Goal: Use online tool/utility: Utilize a website feature to perform a specific function

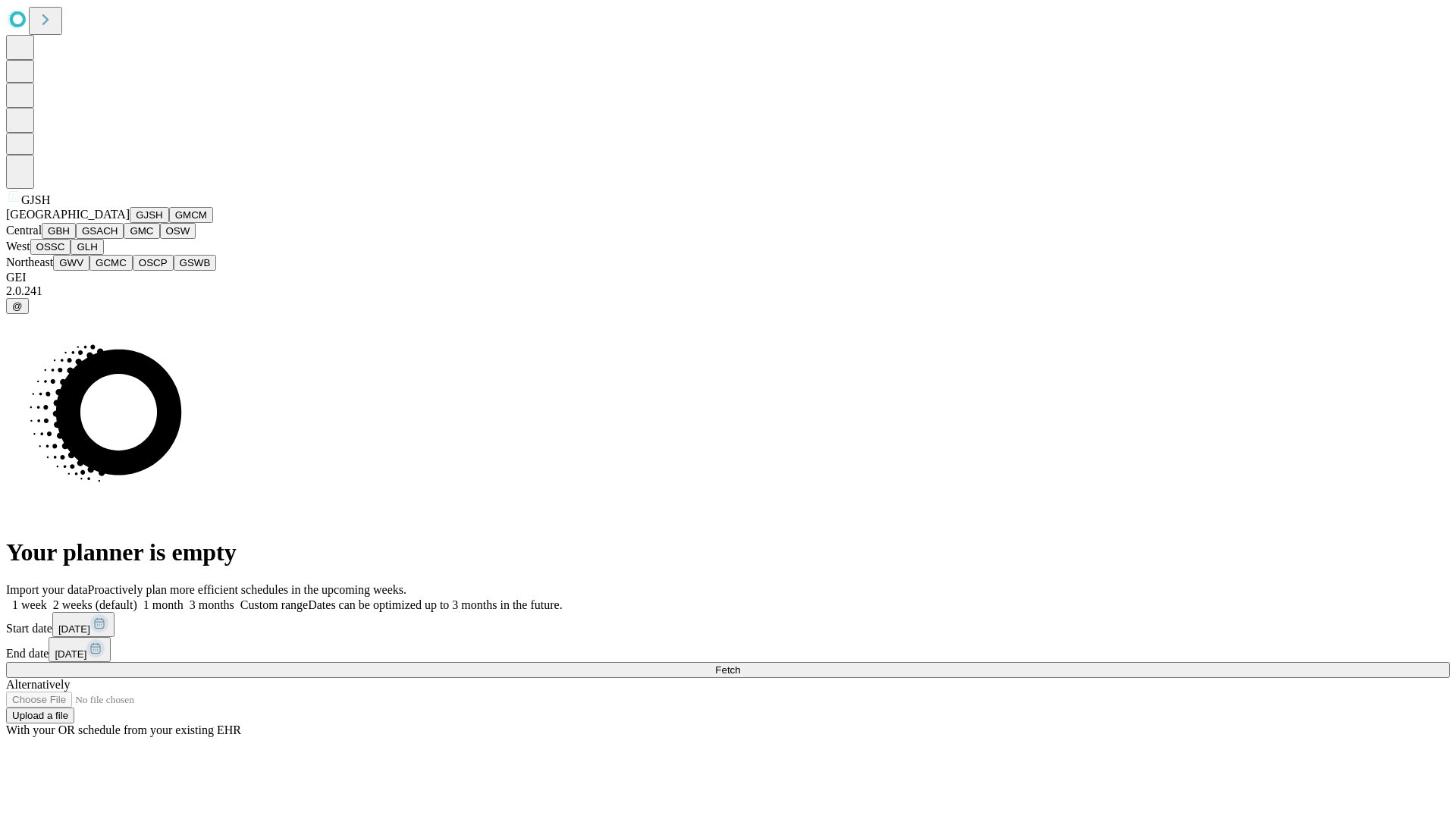
click at [130, 223] on button "GJSH" at bounding box center [150, 215] width 39 height 16
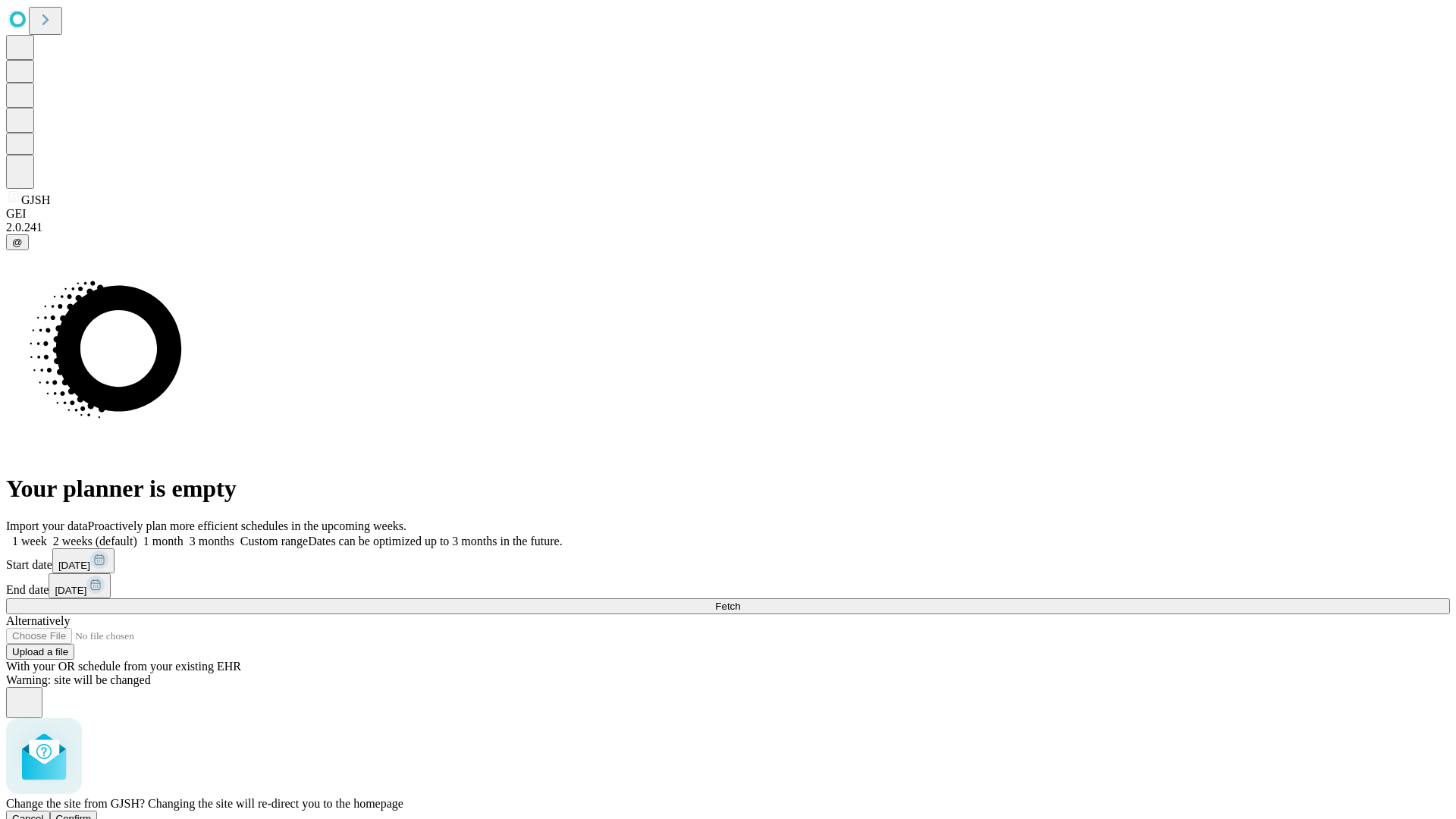
click at [91, 813] on span "Confirm" at bounding box center [74, 818] width 36 height 11
click at [138, 534] on label "2 weeks (default)" at bounding box center [92, 540] width 91 height 13
click at [740, 600] on span "Fetch" at bounding box center [727, 605] width 25 height 11
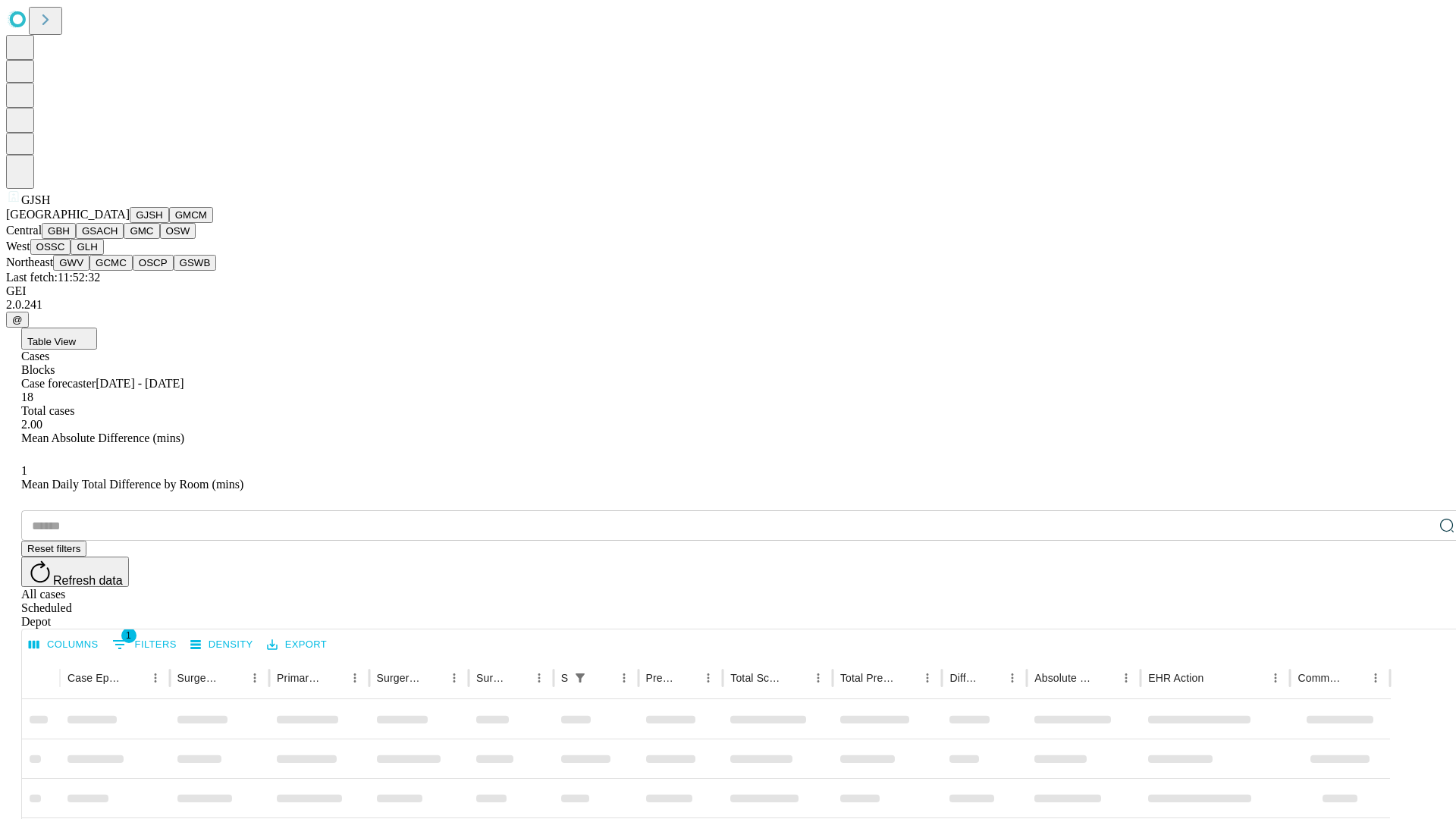
click at [169, 223] on button "GMCM" at bounding box center [191, 215] width 44 height 16
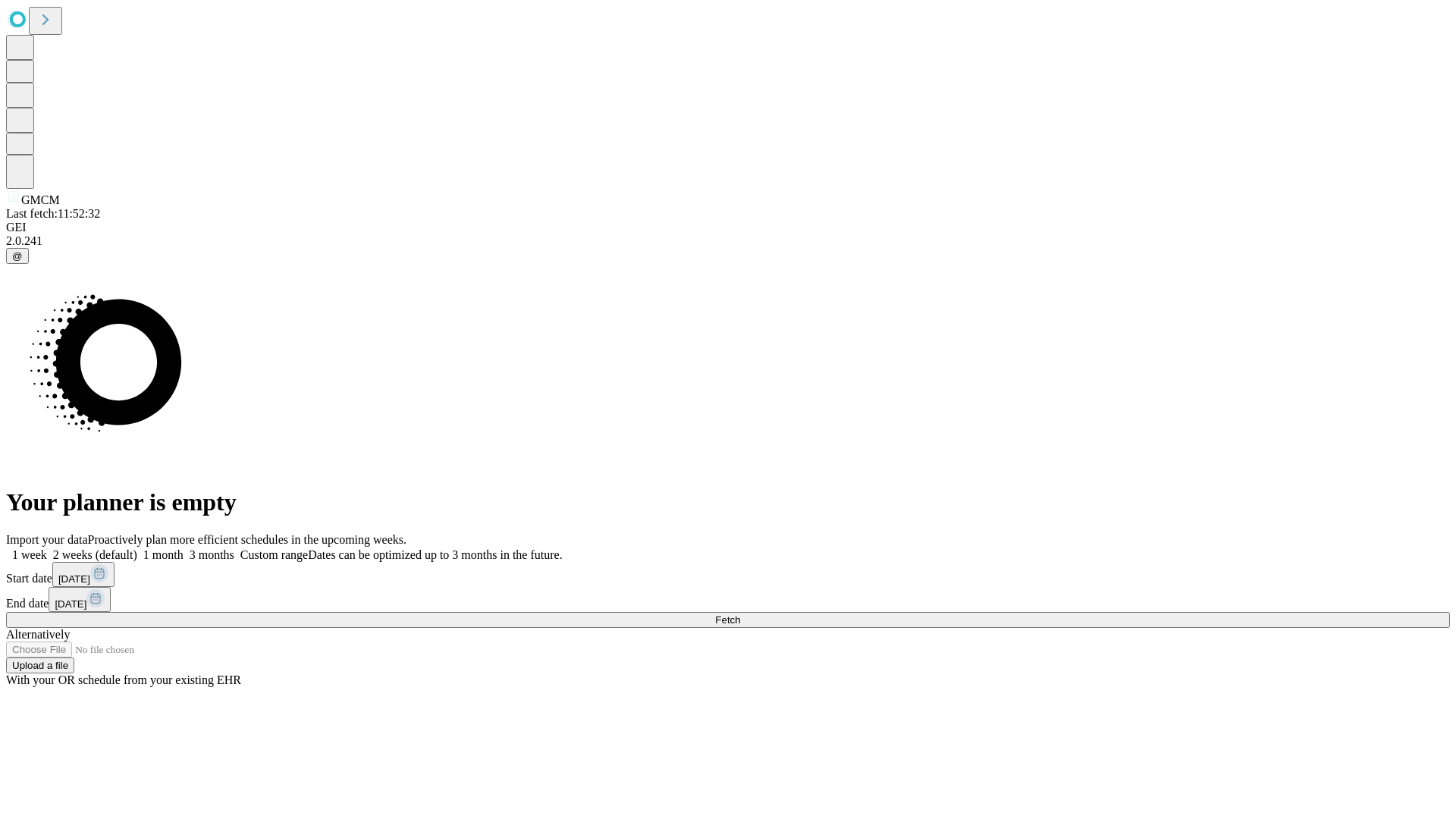
click at [740, 614] on span "Fetch" at bounding box center [727, 619] width 25 height 11
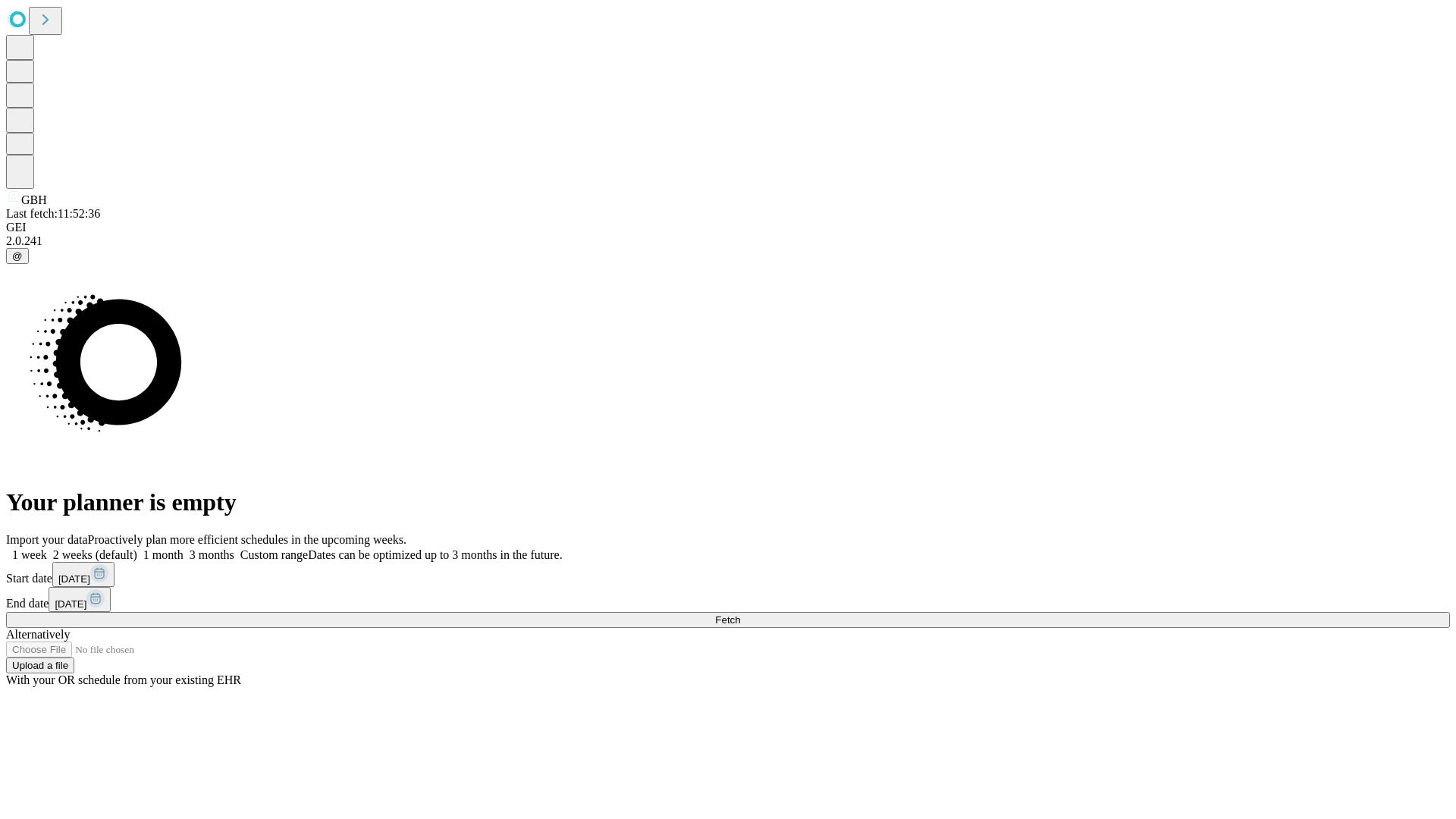
click at [138, 548] on label "2 weeks (default)" at bounding box center [92, 554] width 91 height 13
click at [740, 614] on span "Fetch" at bounding box center [727, 619] width 25 height 11
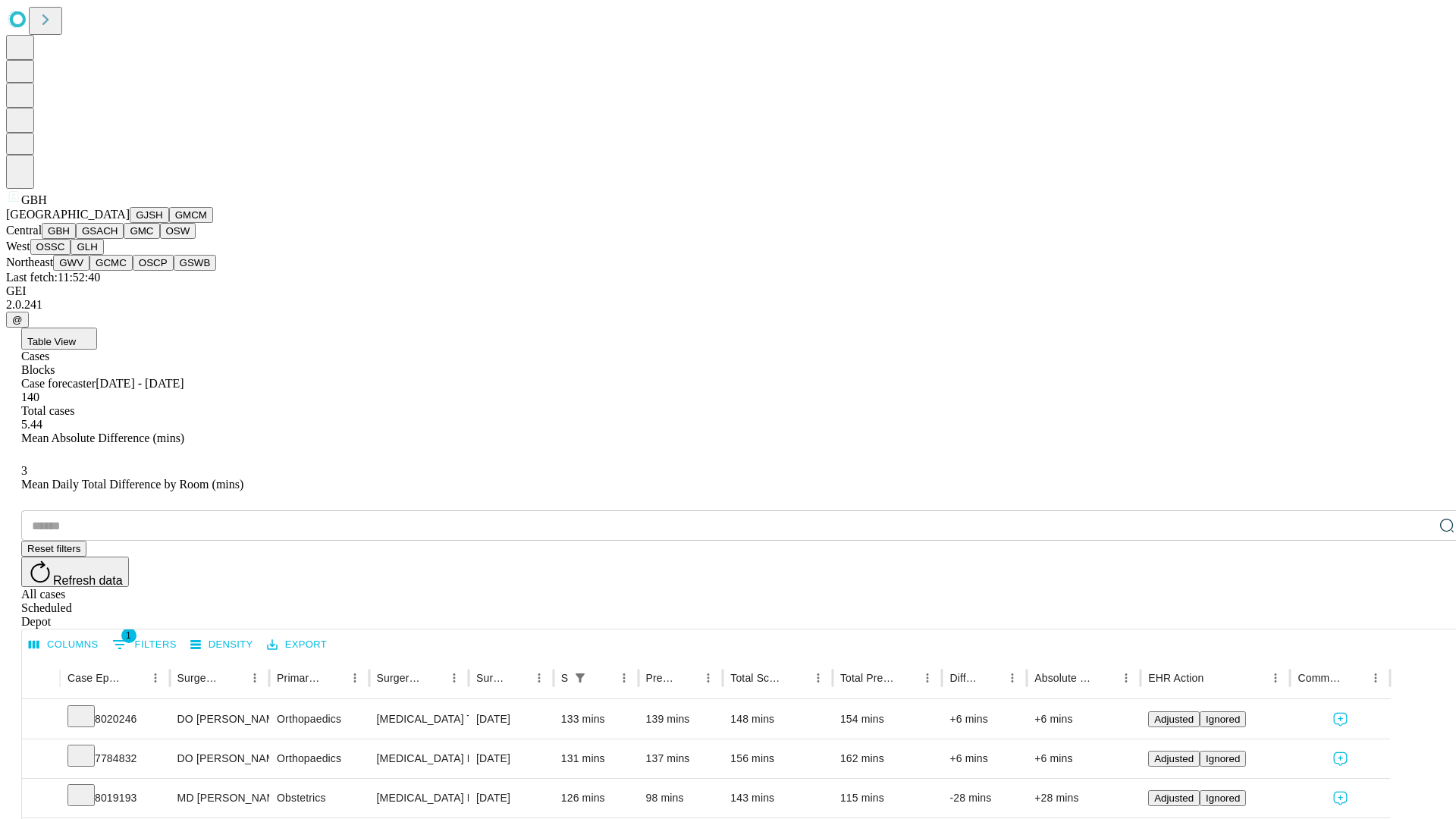
click at [117, 239] on button "GSACH" at bounding box center [100, 231] width 48 height 16
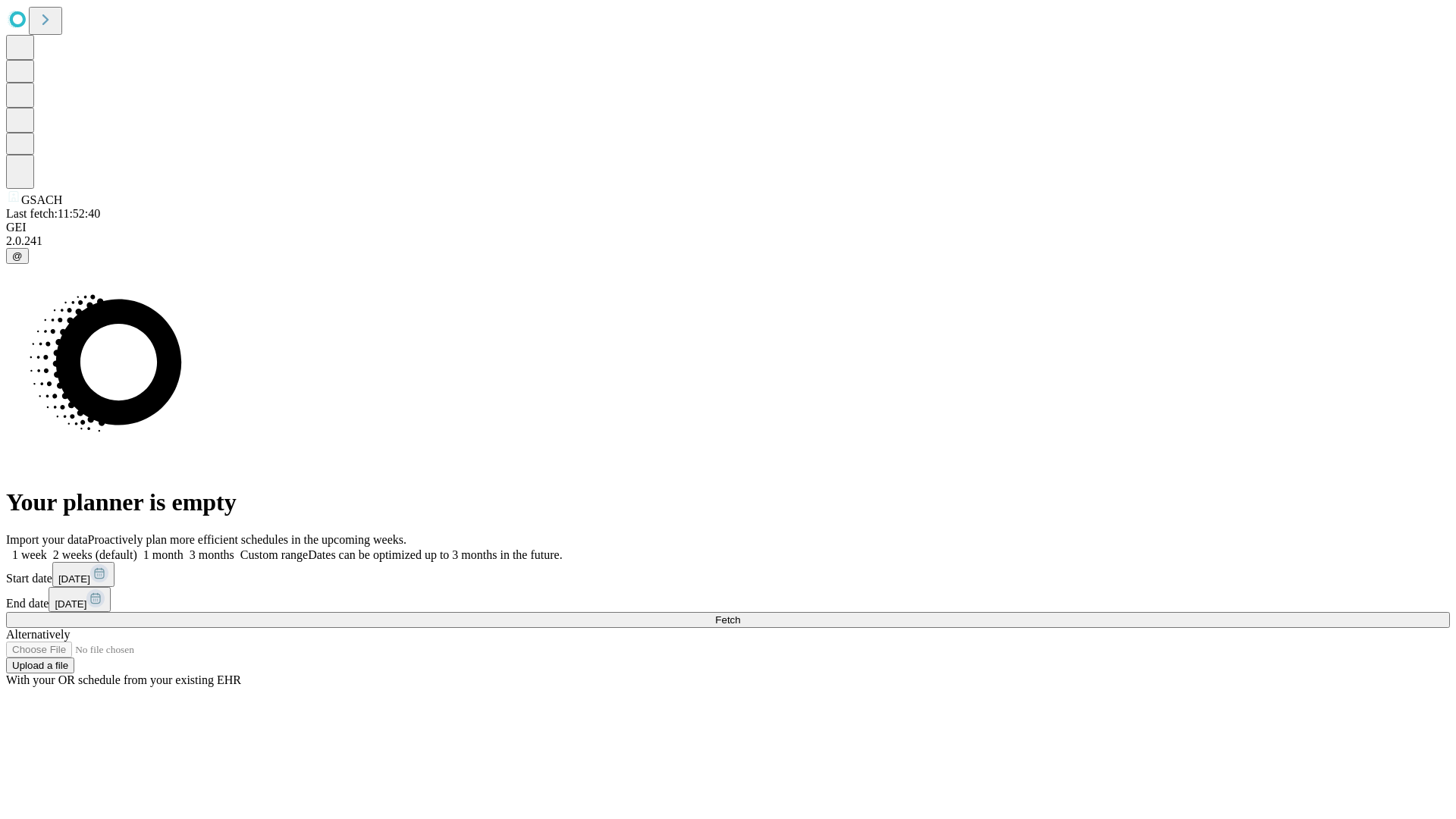
click at [138, 548] on label "2 weeks (default)" at bounding box center [92, 554] width 91 height 13
click at [740, 614] on span "Fetch" at bounding box center [727, 619] width 25 height 11
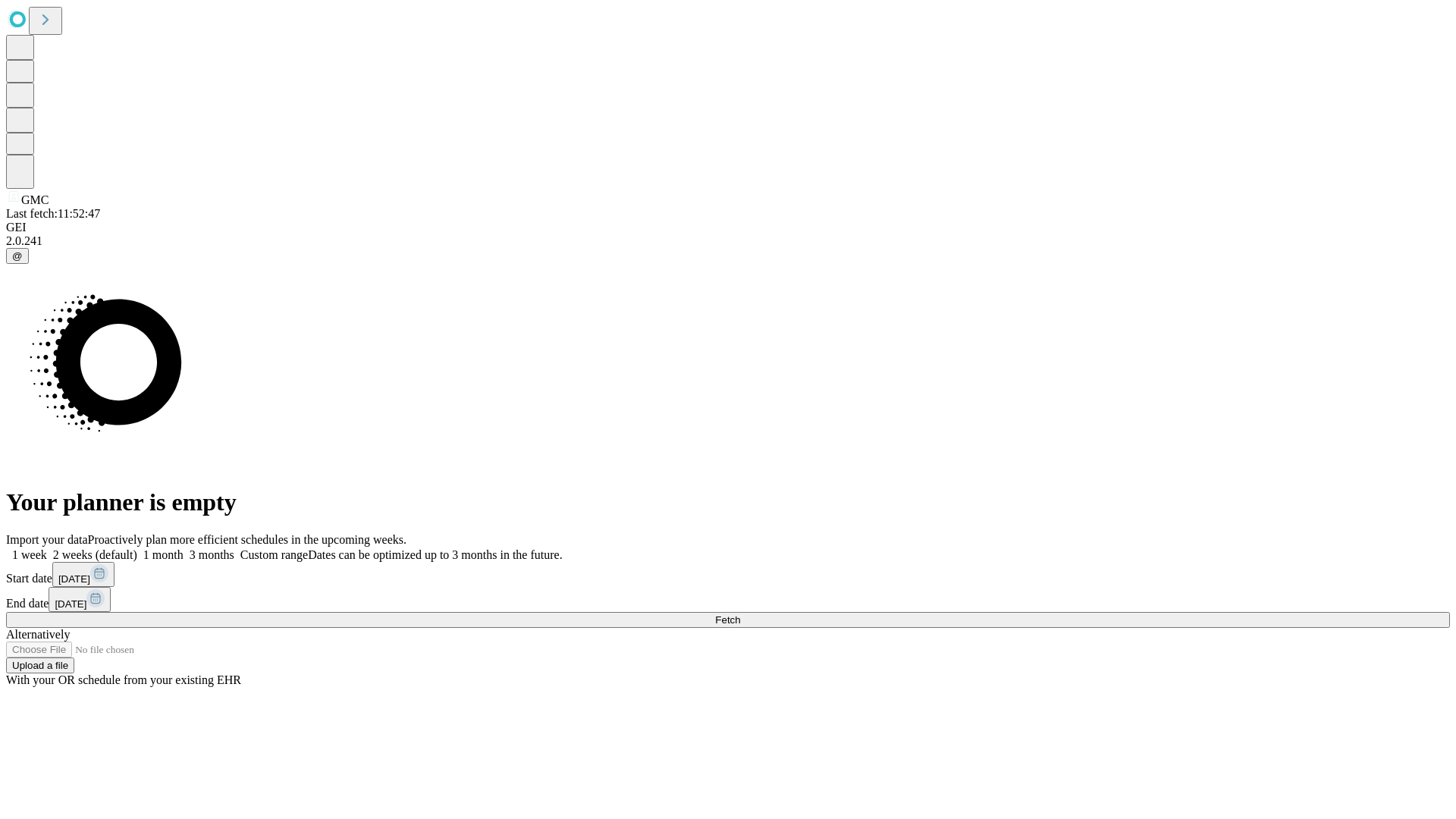
click at [740, 614] on span "Fetch" at bounding box center [727, 619] width 25 height 11
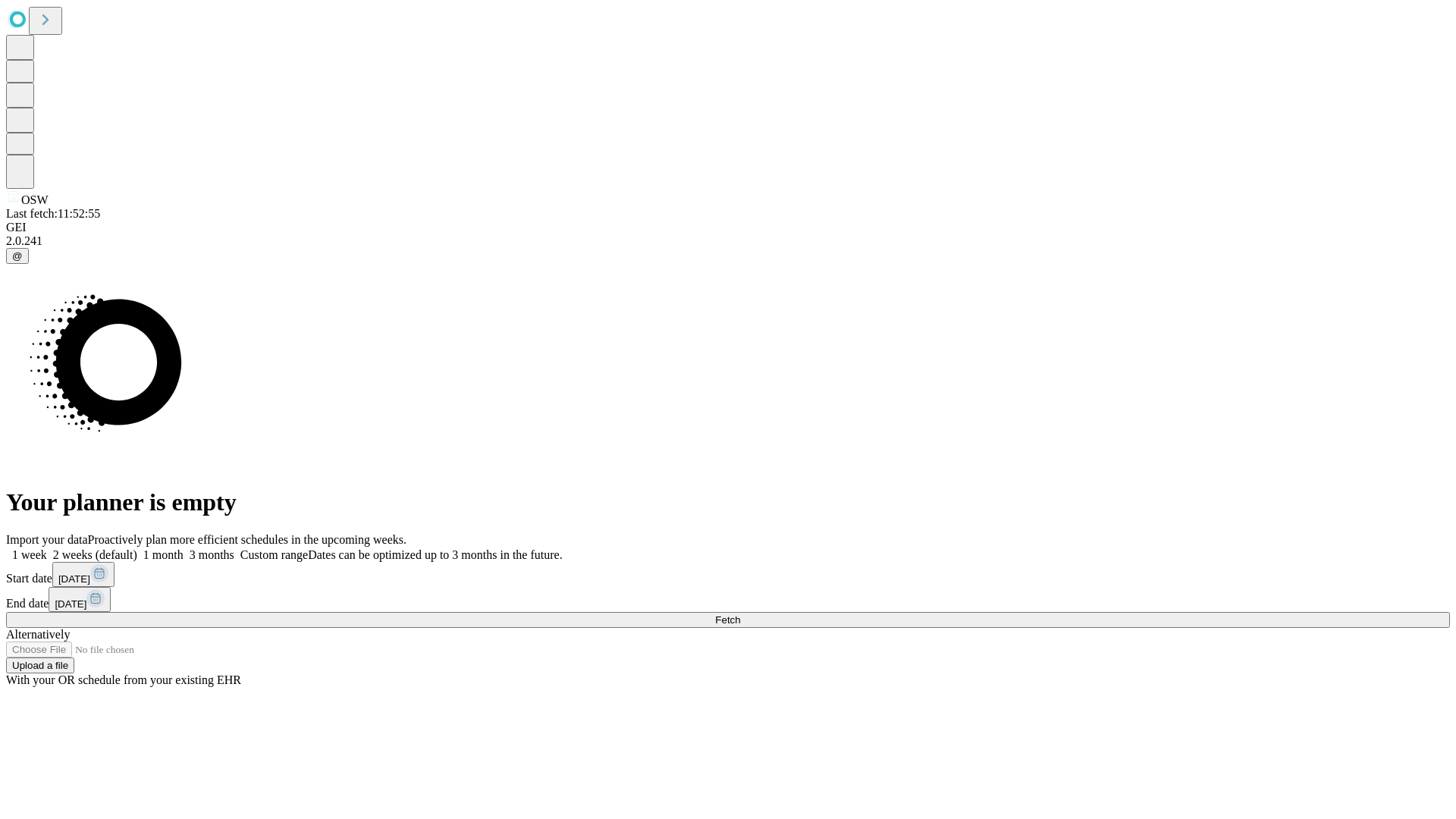
click at [138, 548] on label "2 weeks (default)" at bounding box center [92, 554] width 91 height 13
click at [740, 614] on span "Fetch" at bounding box center [727, 619] width 25 height 11
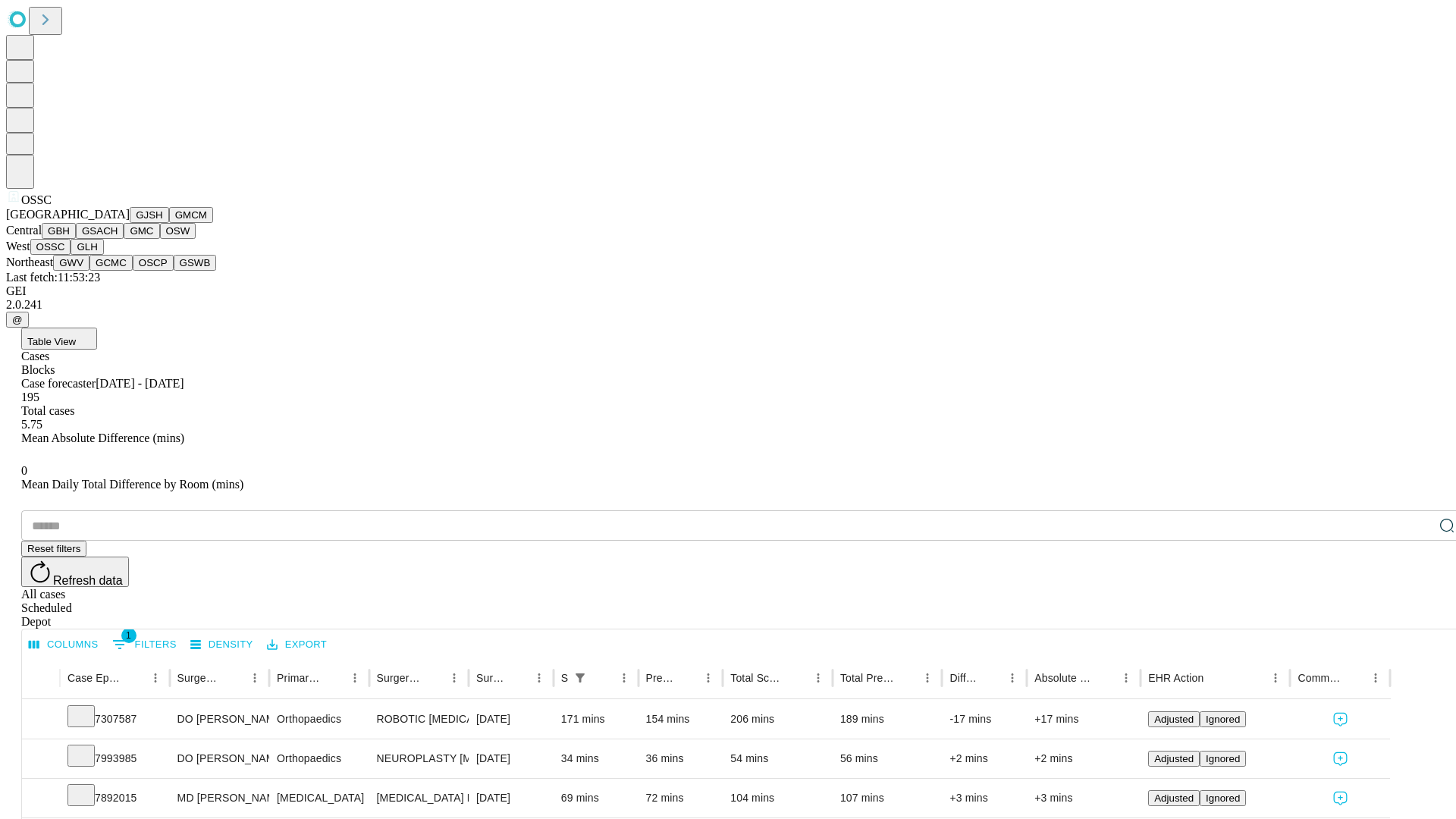
click at [103, 255] on button "GLH" at bounding box center [86, 246] width 32 height 16
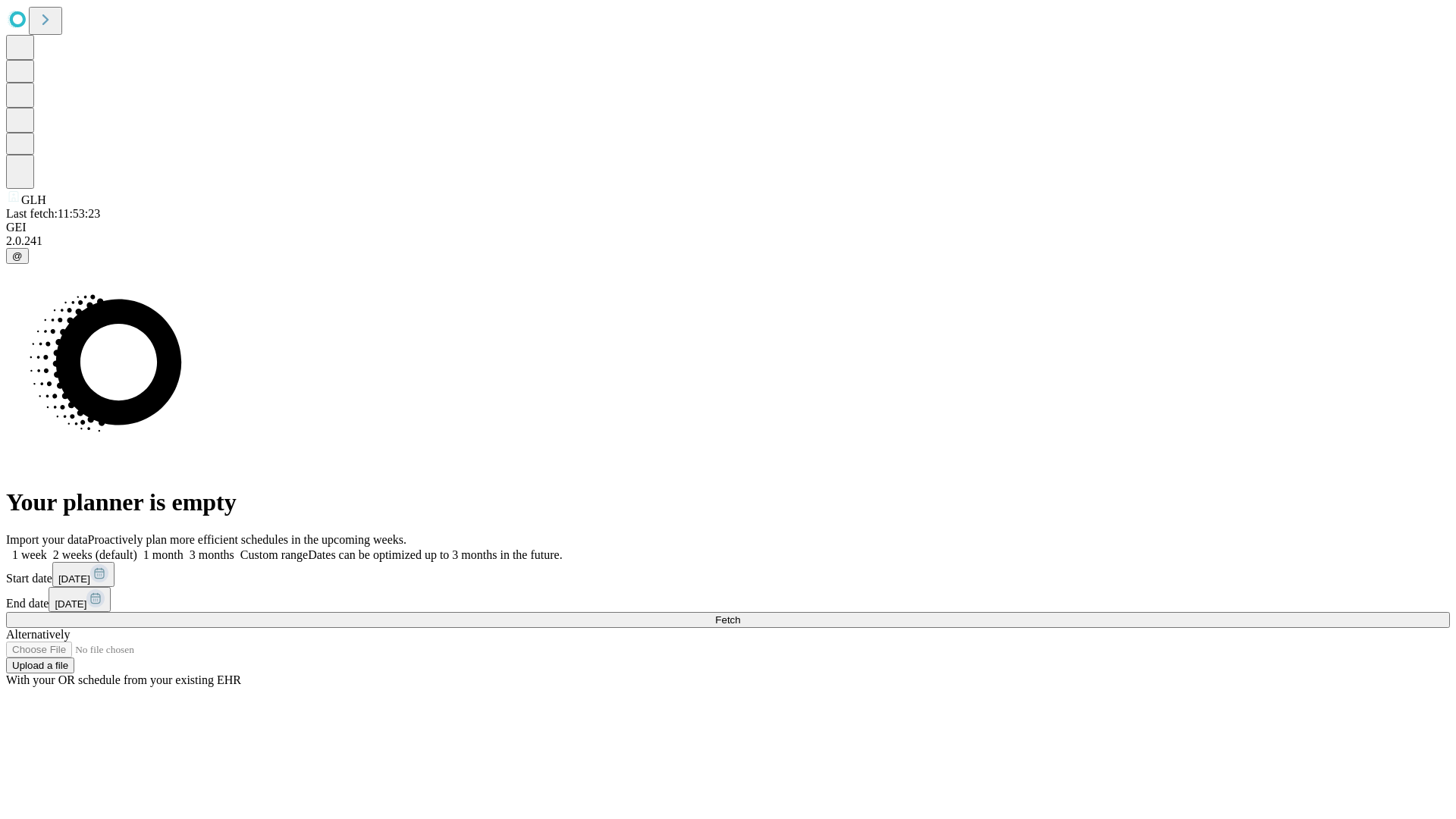
click at [138, 548] on label "2 weeks (default)" at bounding box center [92, 554] width 91 height 13
click at [740, 614] on span "Fetch" at bounding box center [727, 619] width 25 height 11
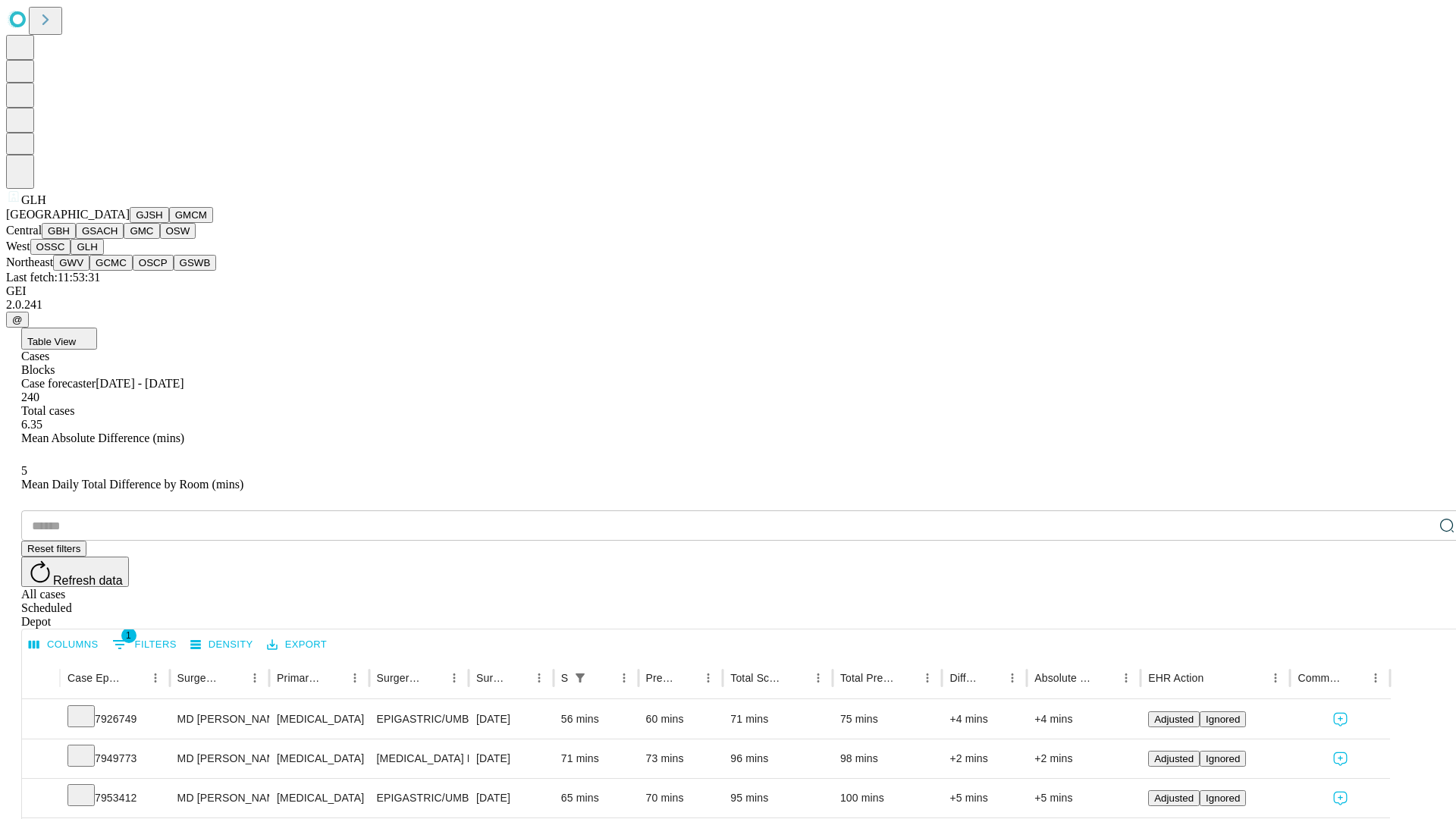
click at [90, 271] on button "GWV" at bounding box center [71, 262] width 37 height 16
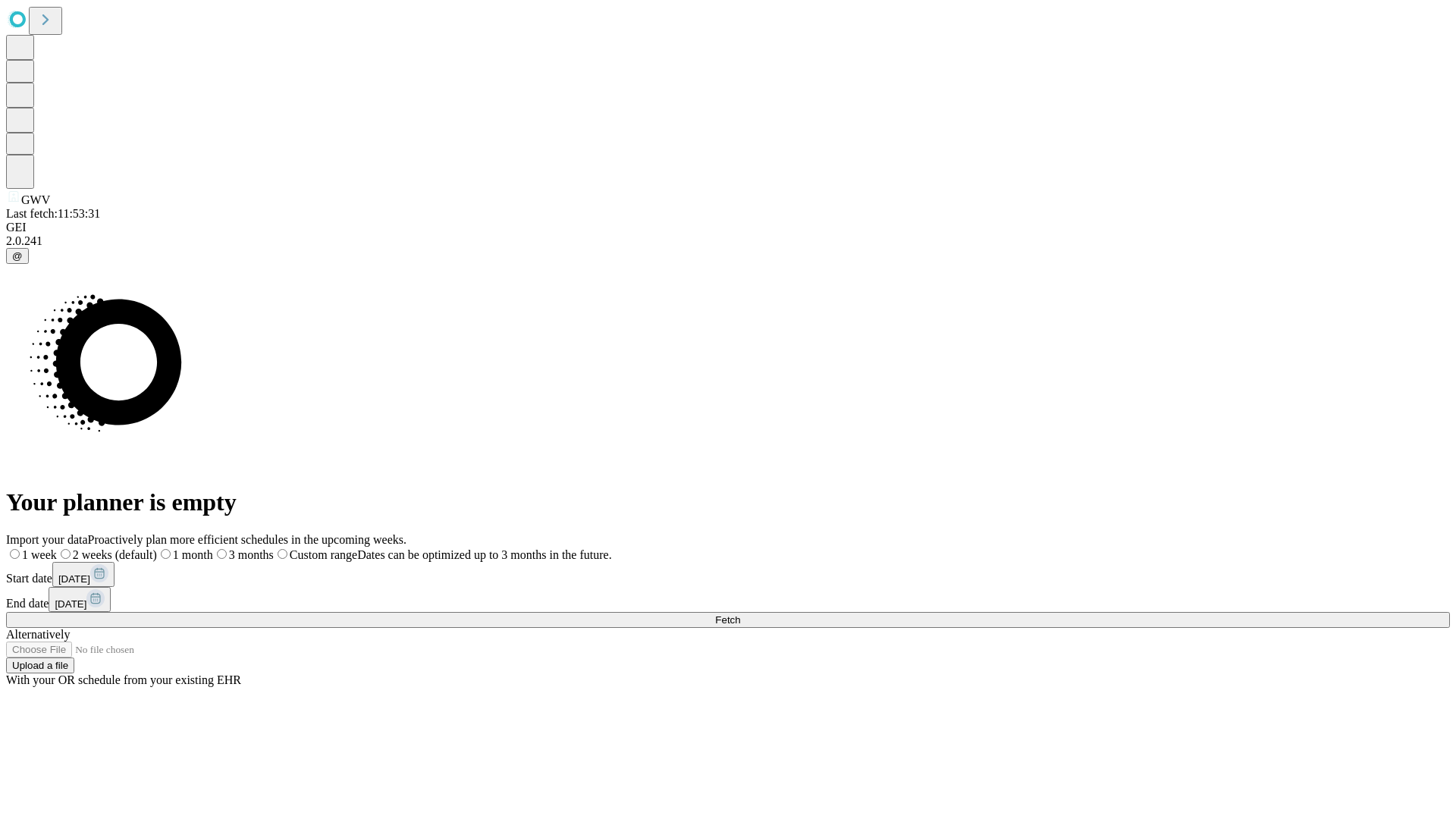
click at [157, 548] on label "2 weeks (default)" at bounding box center [107, 554] width 100 height 13
click at [740, 614] on span "Fetch" at bounding box center [727, 619] width 25 height 11
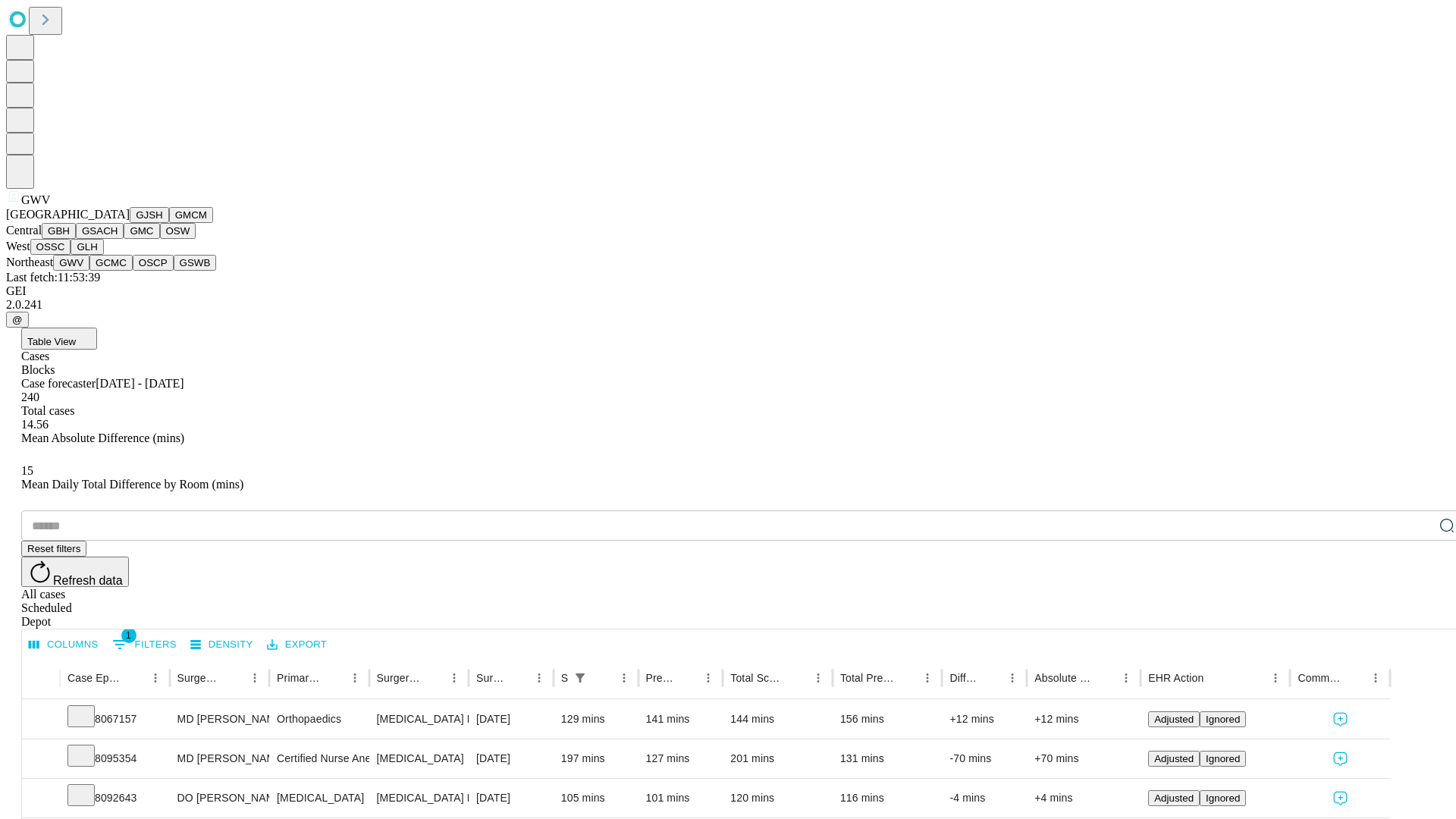
click at [117, 271] on button "GCMC" at bounding box center [111, 262] width 44 height 16
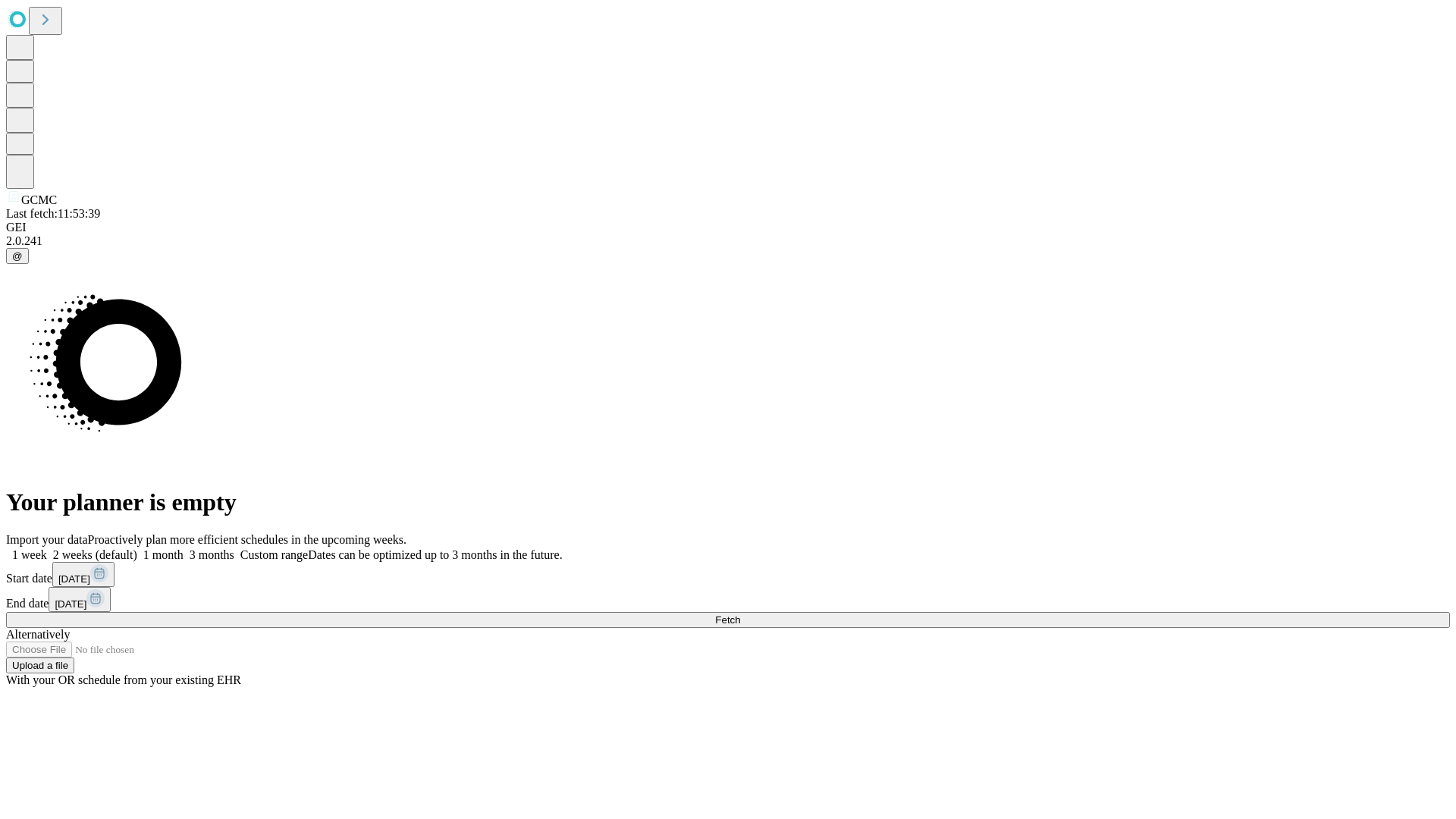
click at [138, 548] on label "2 weeks (default)" at bounding box center [92, 554] width 91 height 13
click at [740, 614] on span "Fetch" at bounding box center [727, 619] width 25 height 11
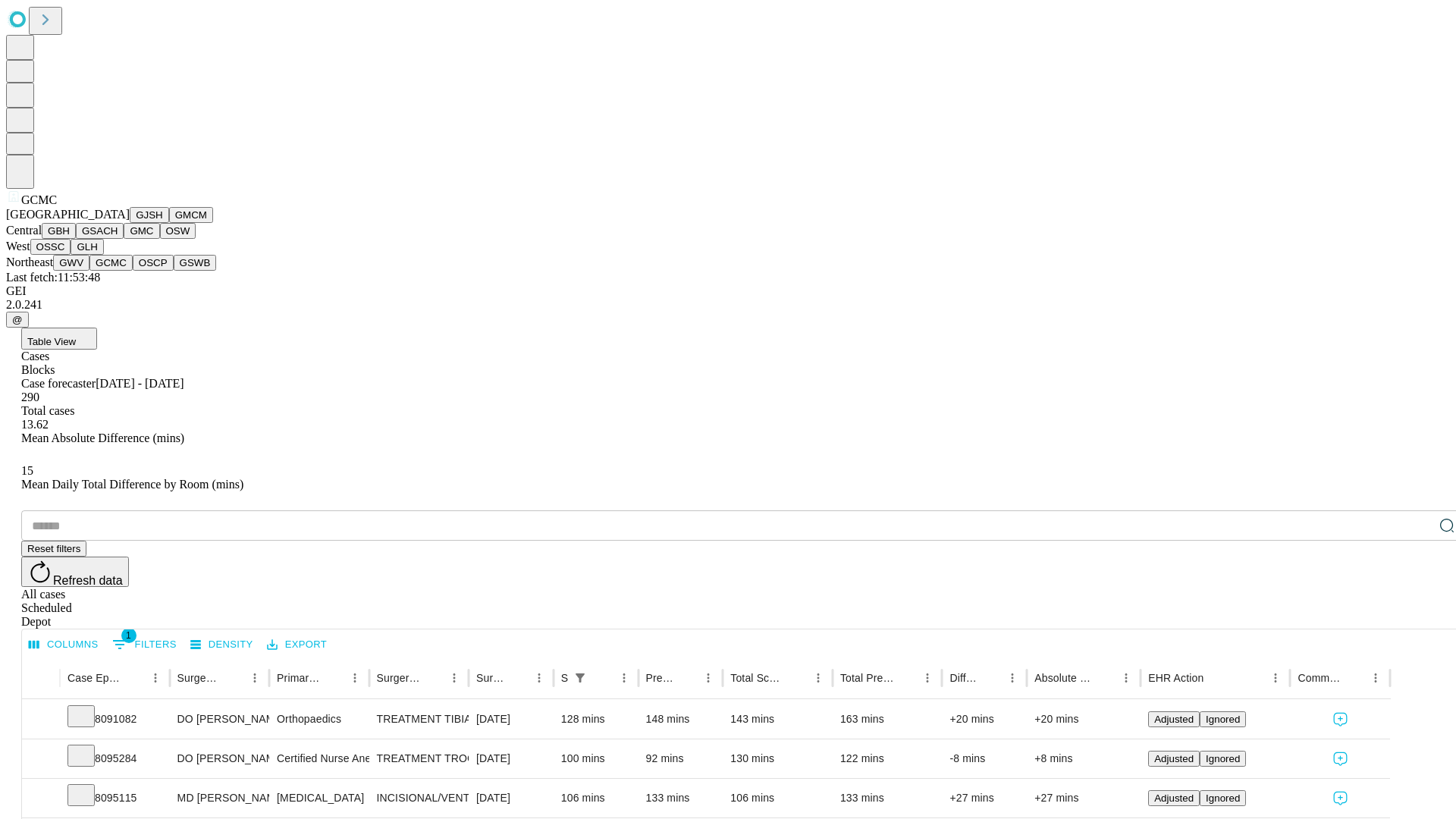
click at [133, 271] on button "OSCP" at bounding box center [153, 262] width 41 height 16
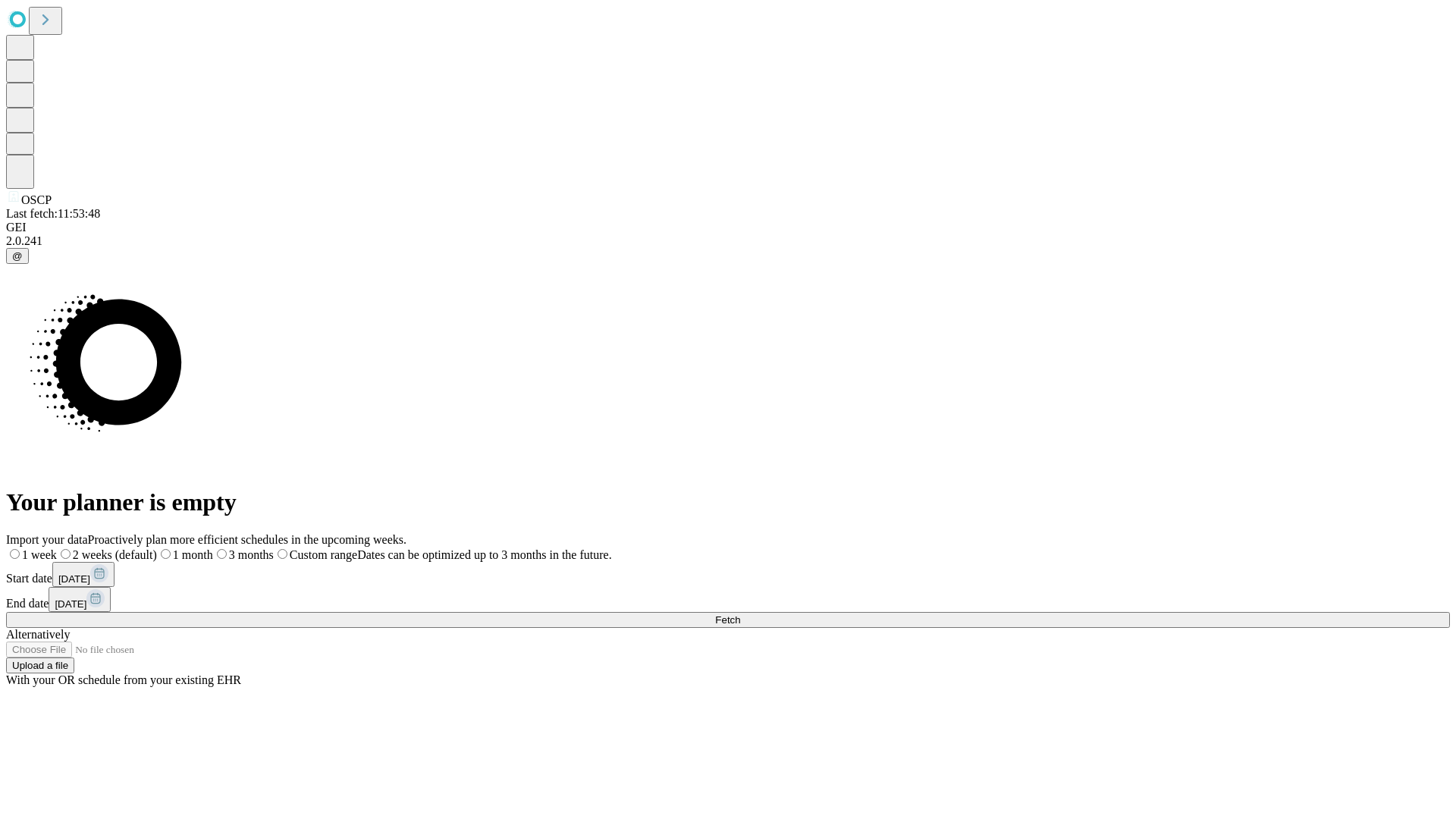
click at [740, 614] on span "Fetch" at bounding box center [727, 619] width 25 height 11
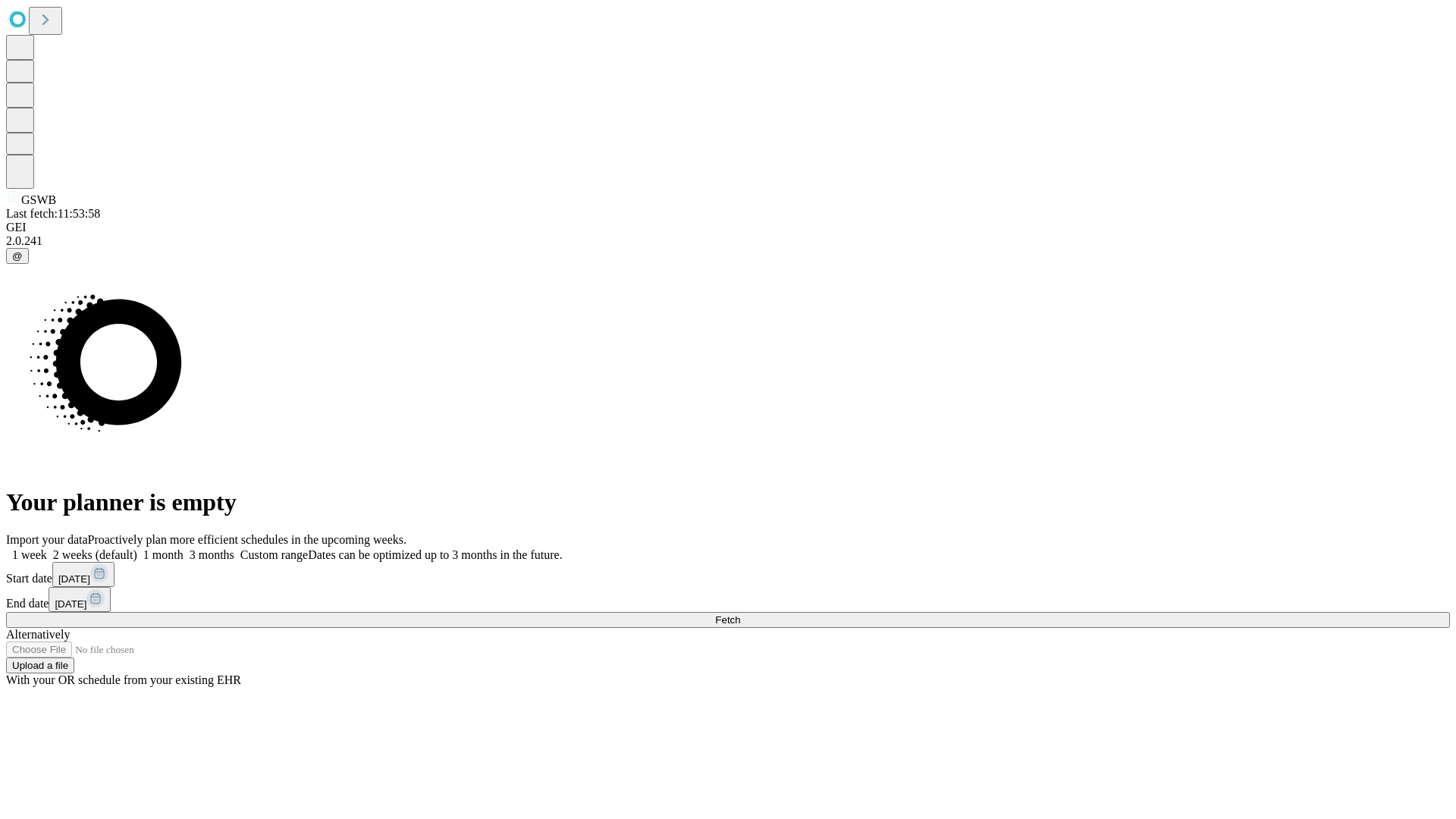
click at [138, 548] on label "2 weeks (default)" at bounding box center [92, 554] width 91 height 13
click at [740, 614] on span "Fetch" at bounding box center [727, 619] width 25 height 11
